Goal: Task Accomplishment & Management: Use online tool/utility

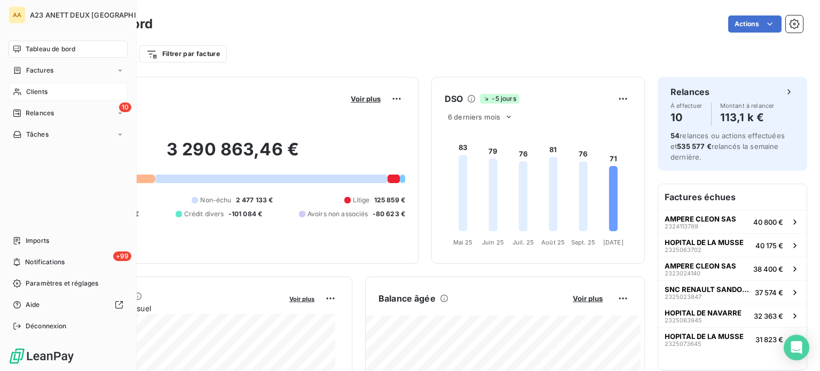
click at [36, 93] on span "Clients" at bounding box center [36, 92] width 21 height 10
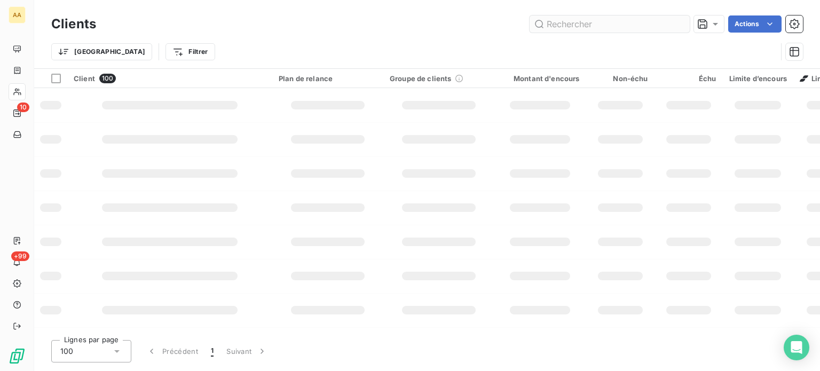
click at [559, 25] on input "text" at bounding box center [610, 23] width 160 height 17
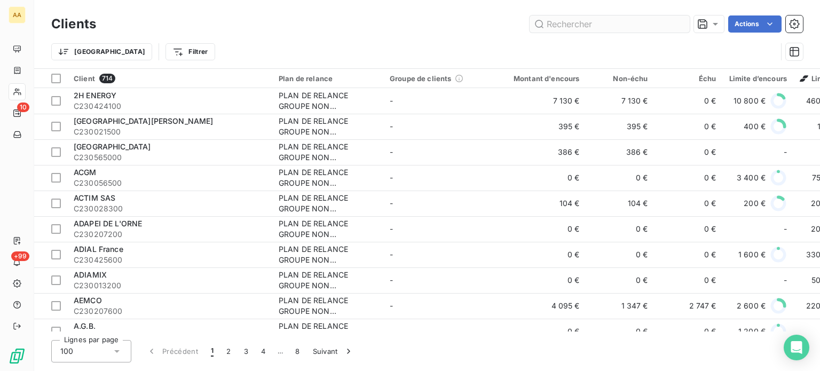
click at [566, 28] on input "text" at bounding box center [610, 23] width 160 height 17
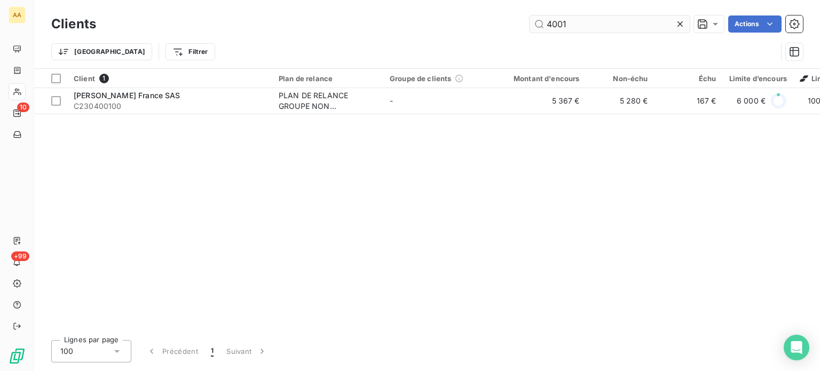
type input "4001"
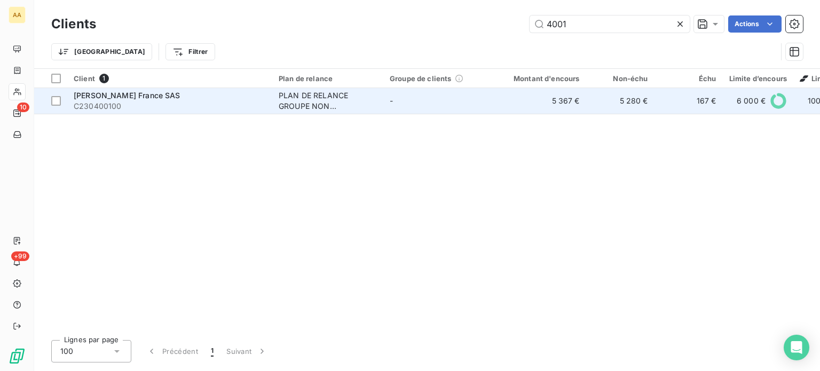
click at [167, 91] on span "[PERSON_NAME] France SAS" at bounding box center [127, 95] width 107 height 9
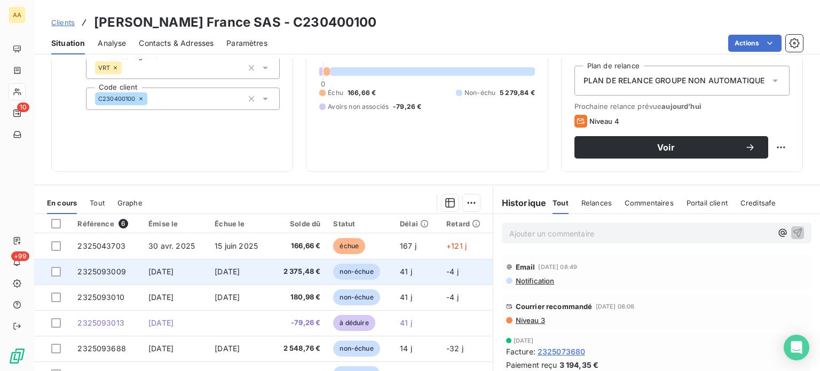
scroll to position [160, 0]
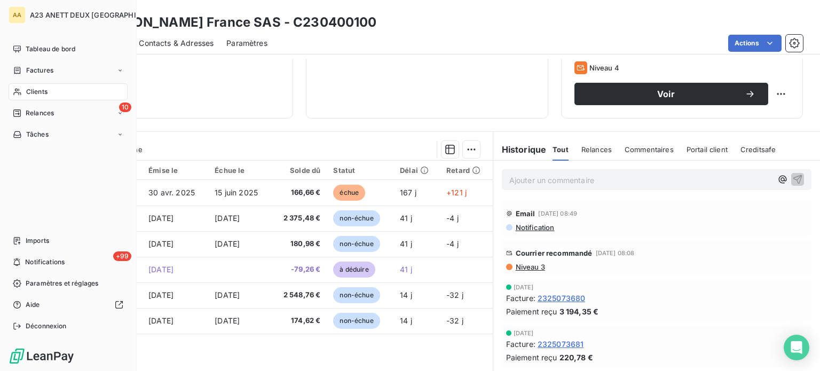
click at [34, 88] on span "Clients" at bounding box center [36, 92] width 21 height 10
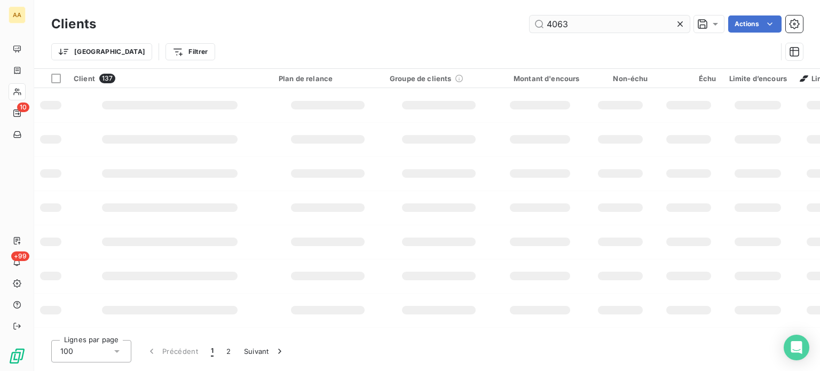
type input "4063"
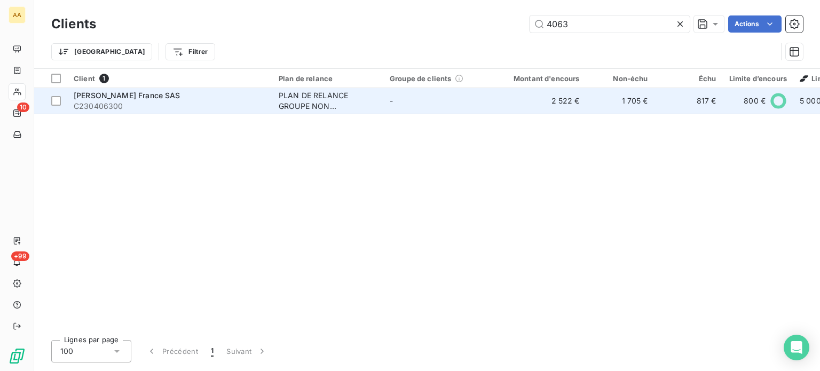
click at [174, 104] on span "C230406300" at bounding box center [170, 106] width 192 height 11
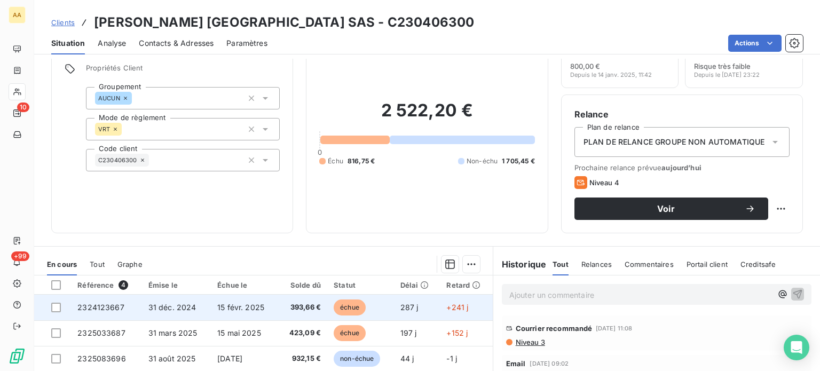
scroll to position [107, 0]
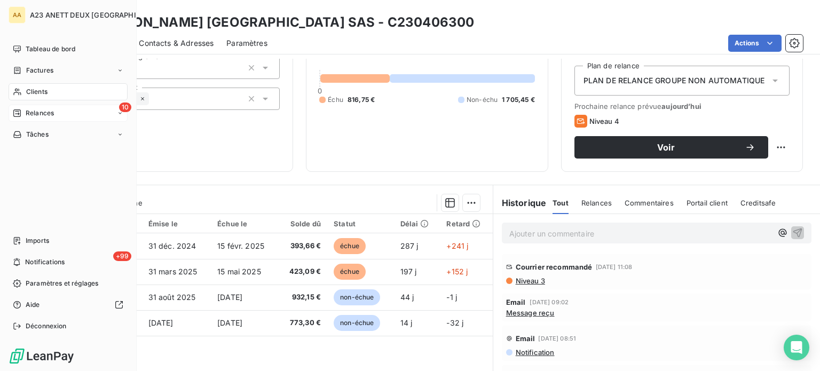
click at [41, 111] on span "Relances" at bounding box center [40, 113] width 28 height 10
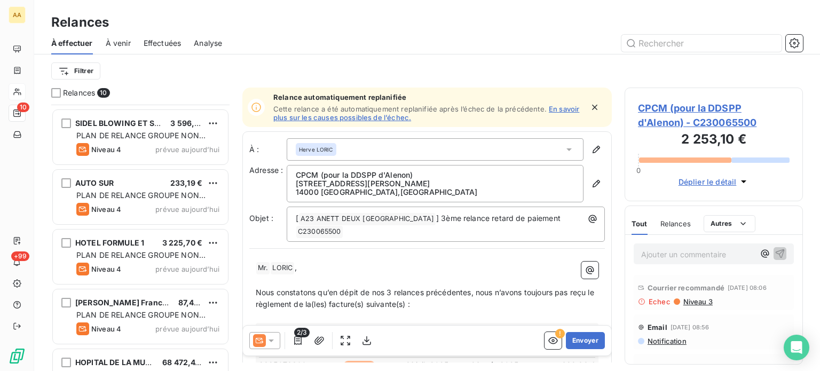
scroll to position [160, 0]
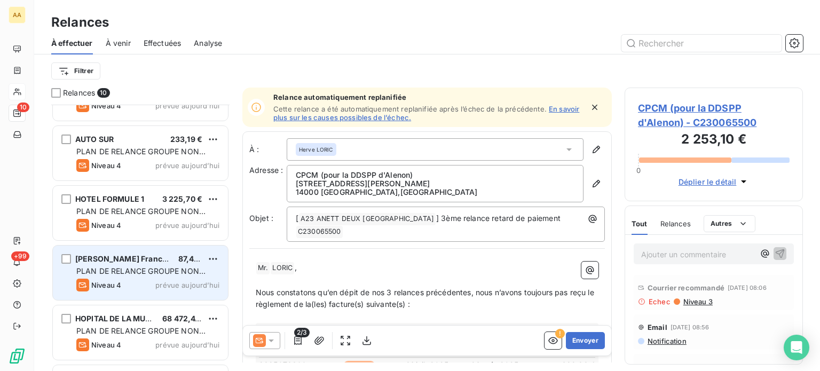
click at [162, 271] on span "PLAN DE RELANCE GROUPE NON AUTOMATIQUE" at bounding box center [140, 277] width 129 height 20
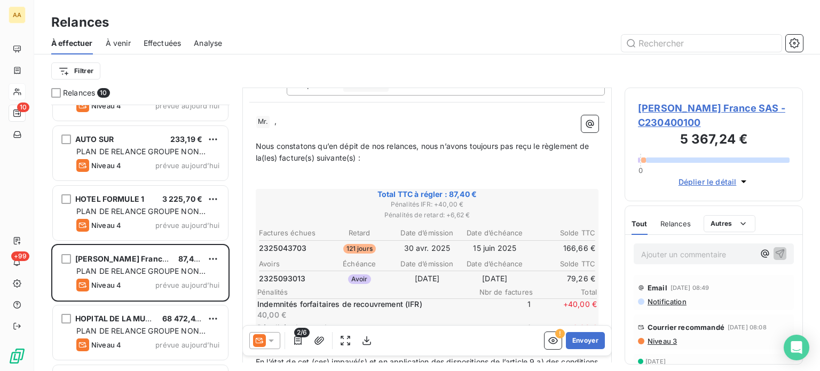
scroll to position [107, 0]
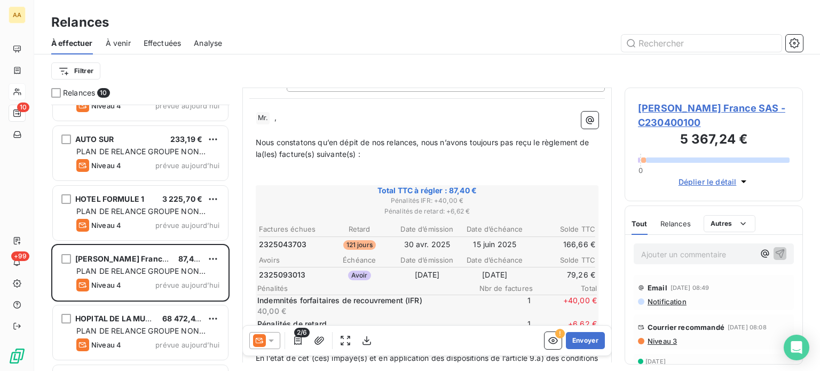
click at [272, 338] on icon at bounding box center [271, 340] width 11 height 11
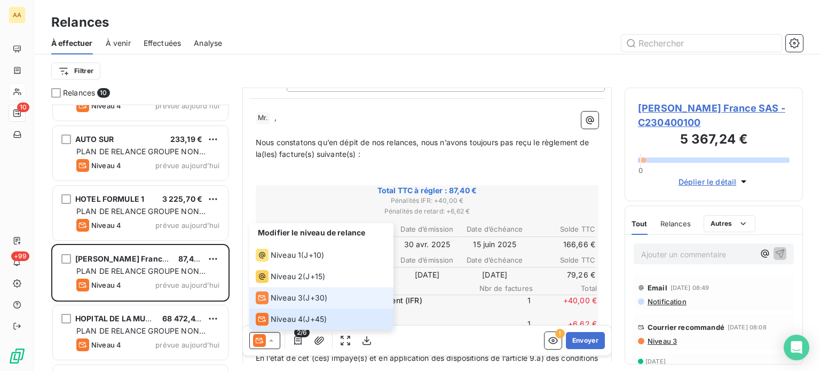
click at [284, 299] on span "Niveau 3" at bounding box center [287, 298] width 32 height 11
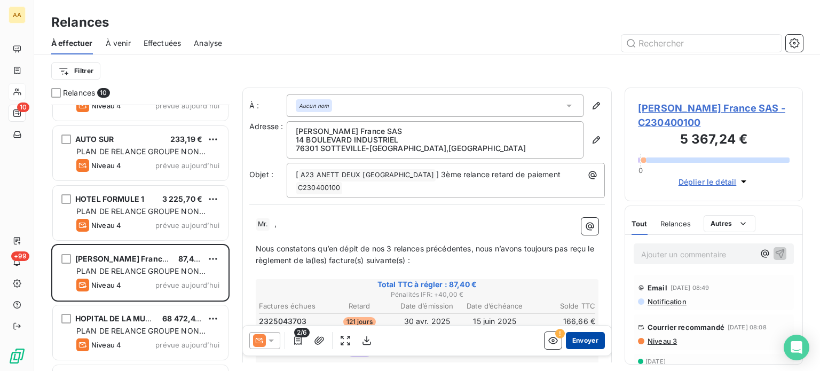
click at [585, 344] on button "Envoyer" at bounding box center [585, 340] width 39 height 17
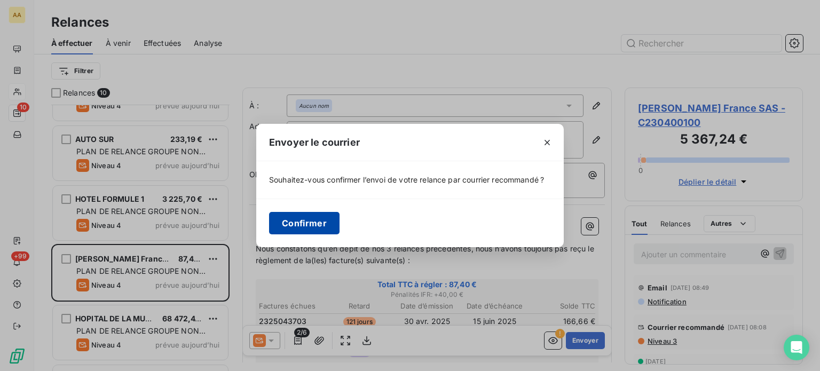
click at [316, 222] on button "Confirmer" at bounding box center [304, 223] width 71 height 22
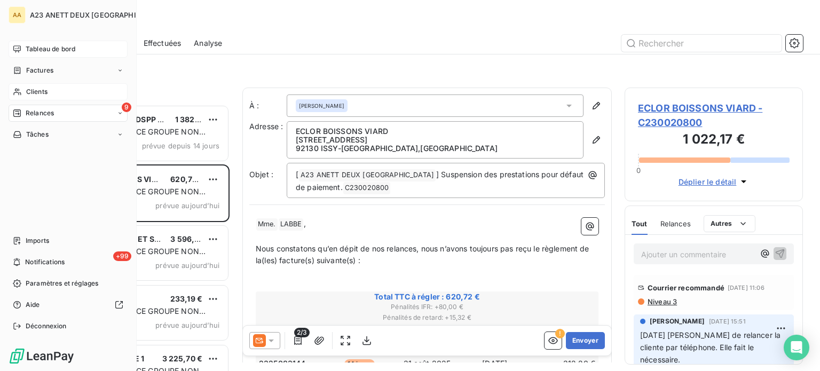
click at [51, 48] on span "Tableau de bord" at bounding box center [51, 49] width 50 height 10
